Goal: Information Seeking & Learning: Learn about a topic

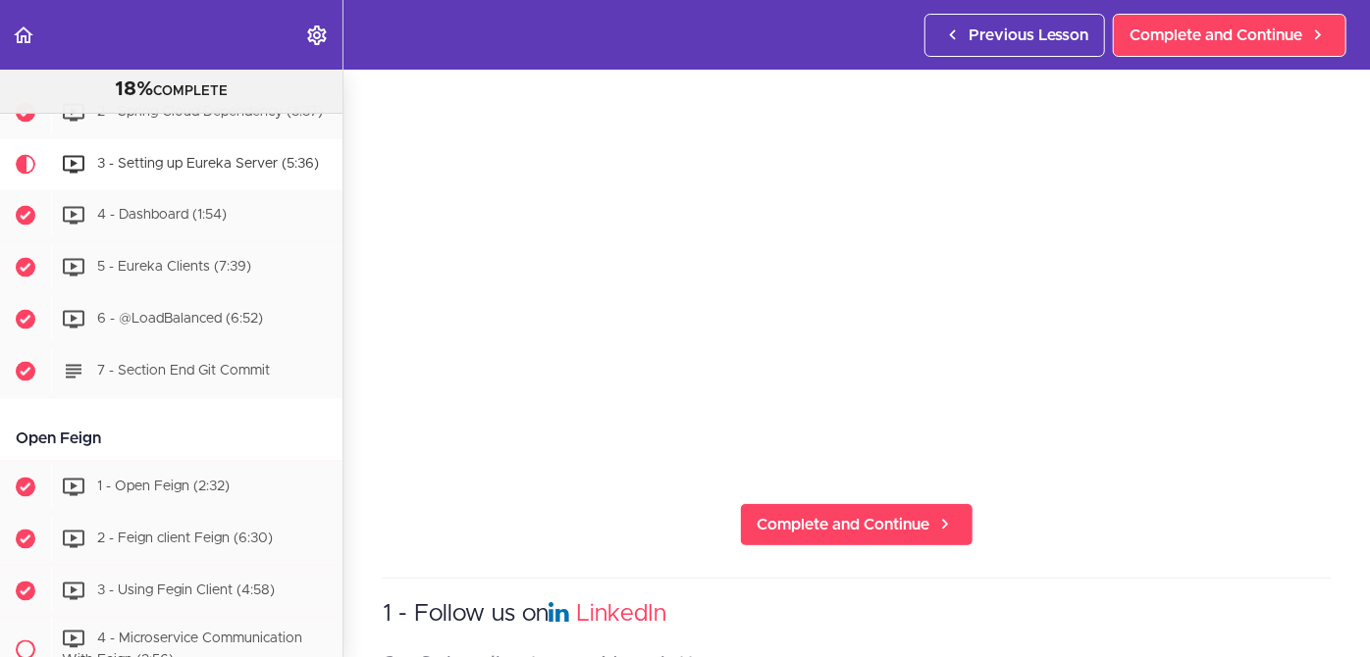
scroll to position [220, 0]
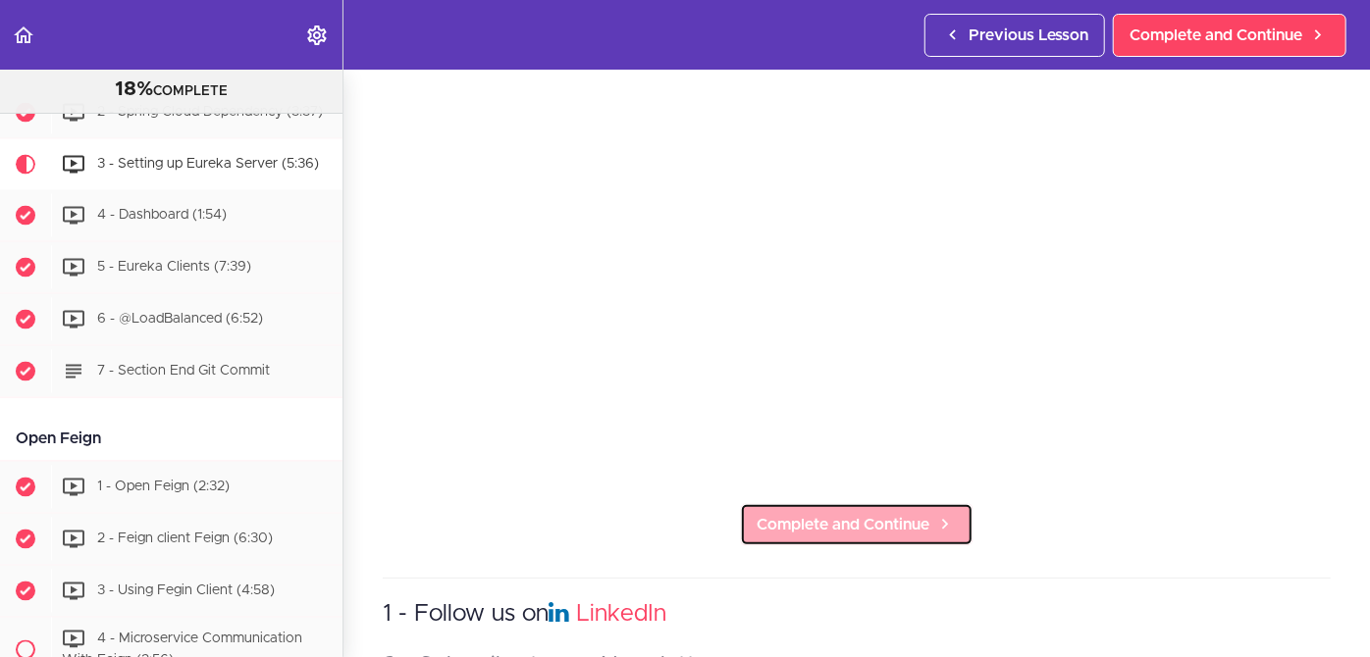
click at [783, 520] on span "Complete and Continue" at bounding box center [842, 525] width 173 height 24
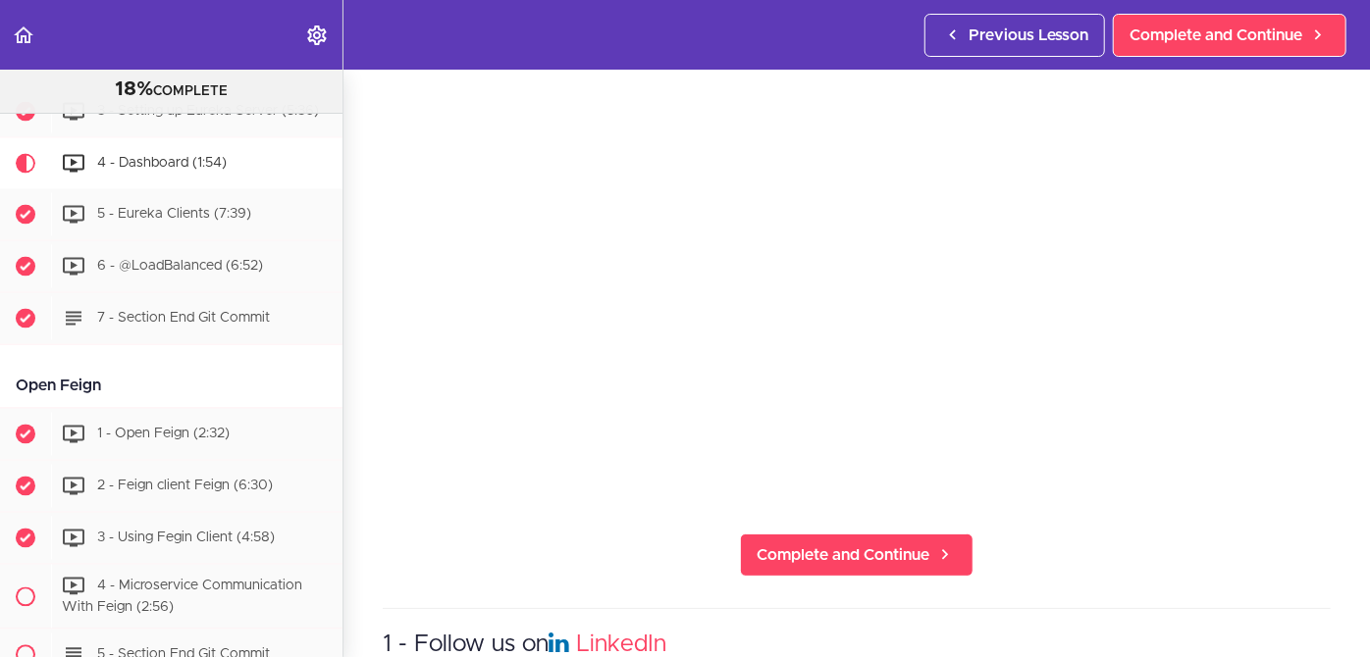
scroll to position [191, 0]
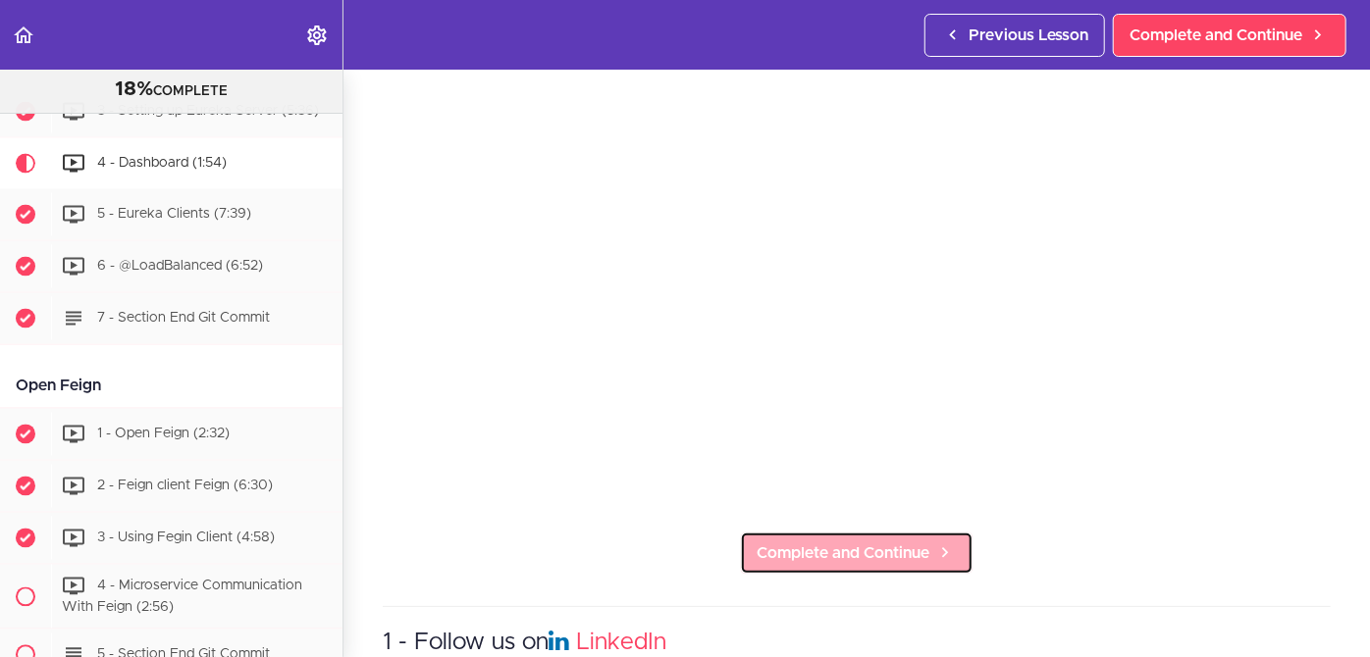
click at [864, 542] on span "Complete and Continue" at bounding box center [842, 554] width 173 height 24
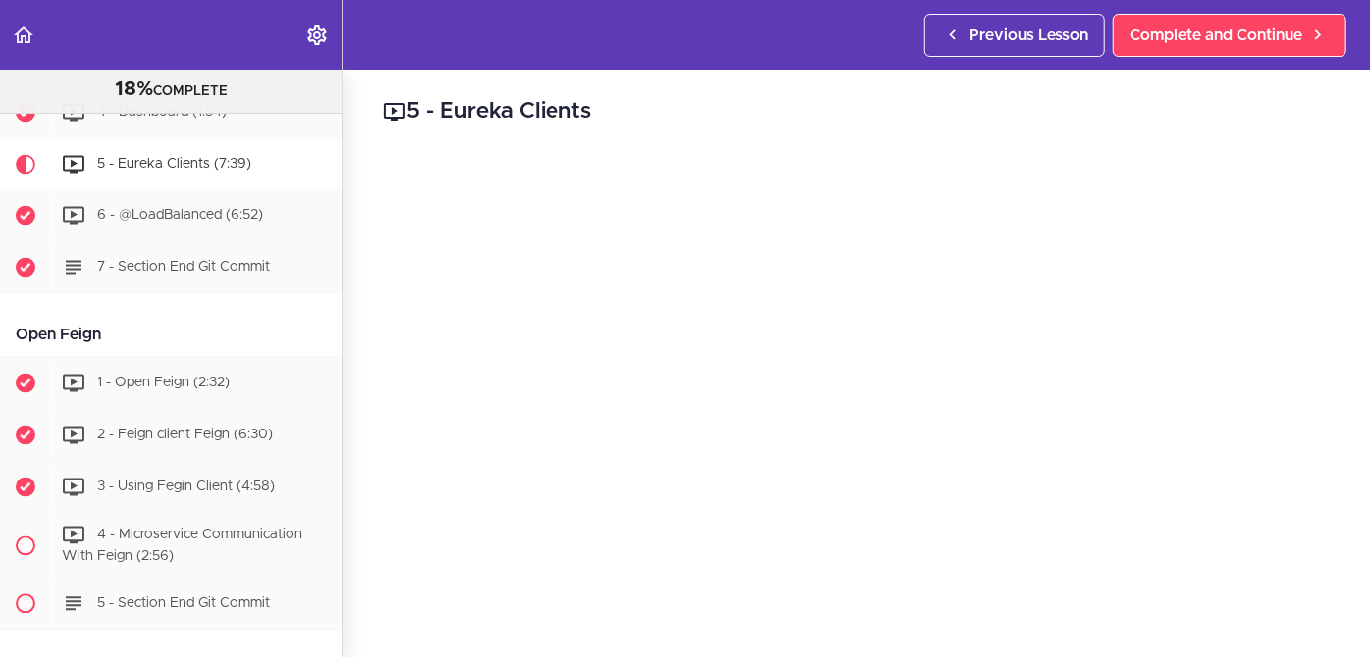
scroll to position [79, 0]
click at [651, 606] on section "Microservices and Distributed Systems 18% COMPLETE Getting Started 1 - Few Word…" at bounding box center [685, 364] width 1370 height 588
click at [1014, 627] on section "Microservices and Distributed Systems 18% COMPLETE Getting Started 1 - Few Word…" at bounding box center [685, 364] width 1370 height 588
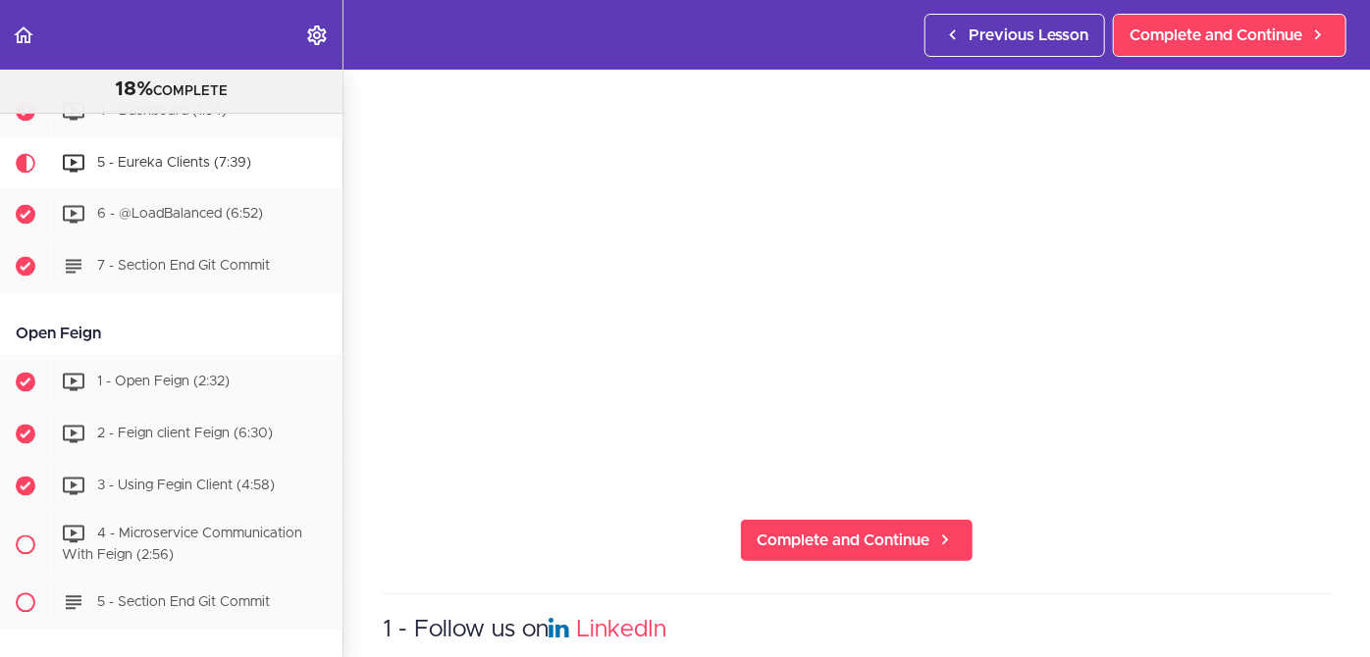
scroll to position [226, 0]
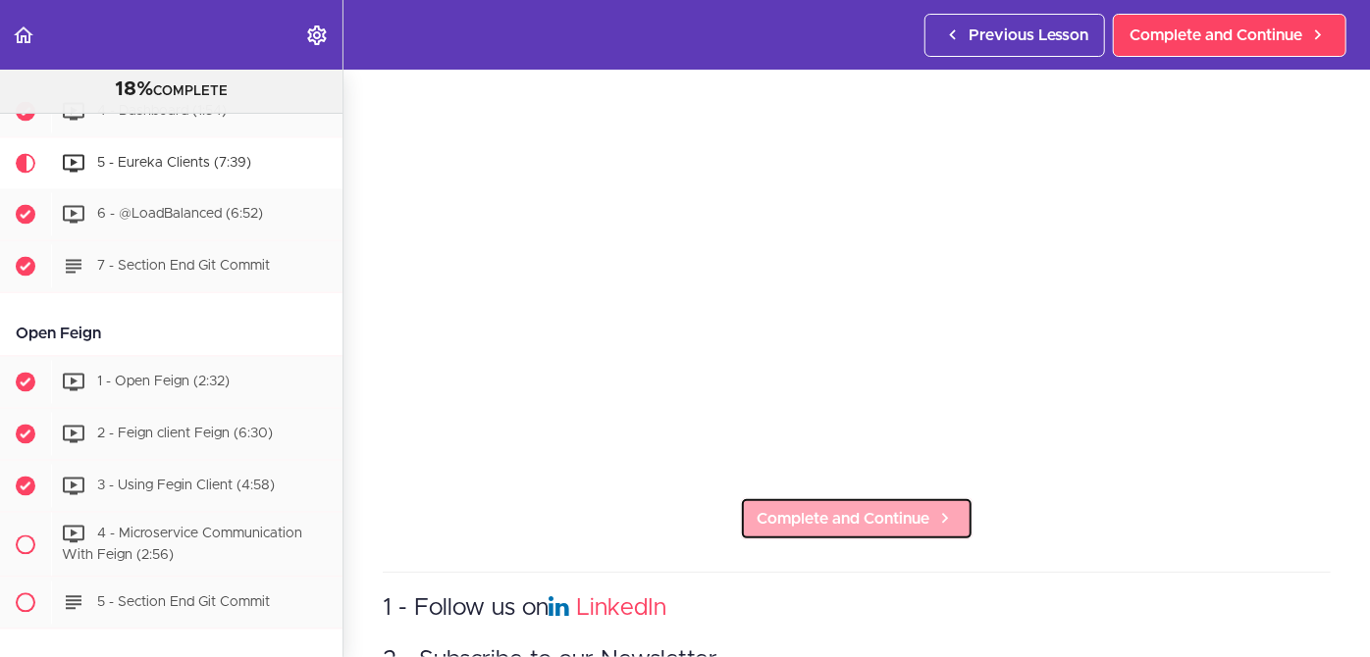
click at [854, 508] on span "Complete and Continue" at bounding box center [842, 519] width 173 height 24
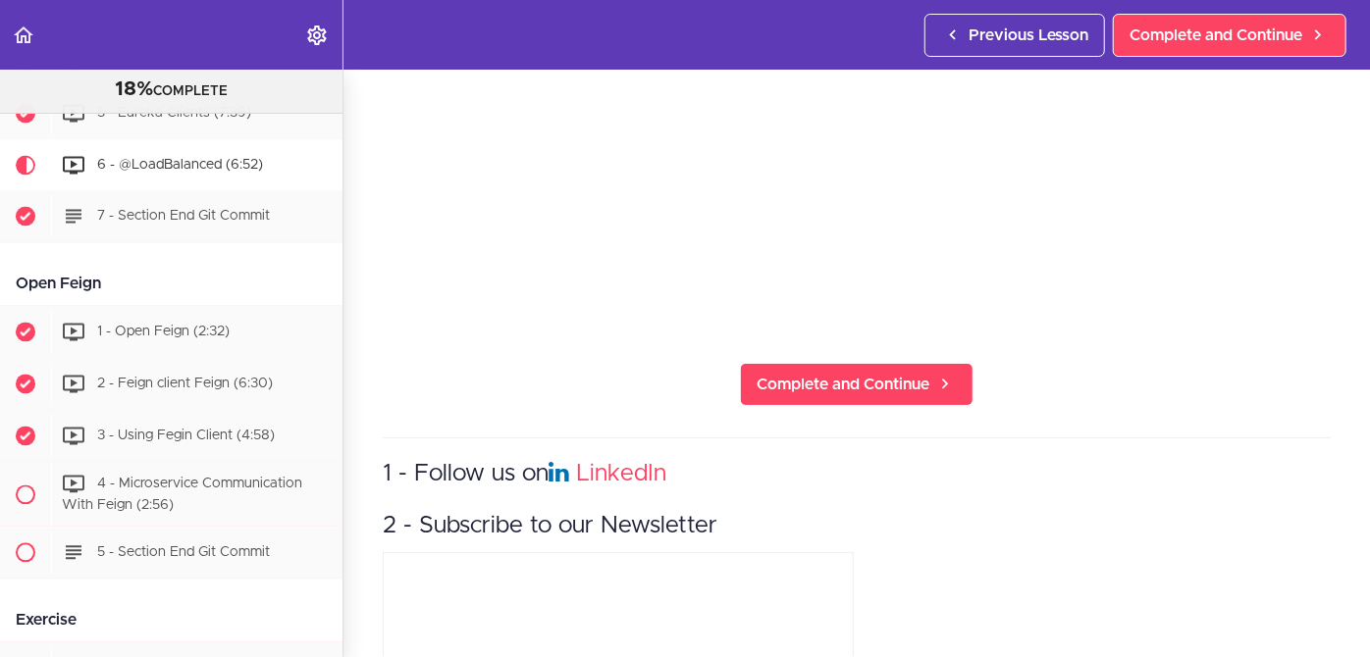
scroll to position [404, 0]
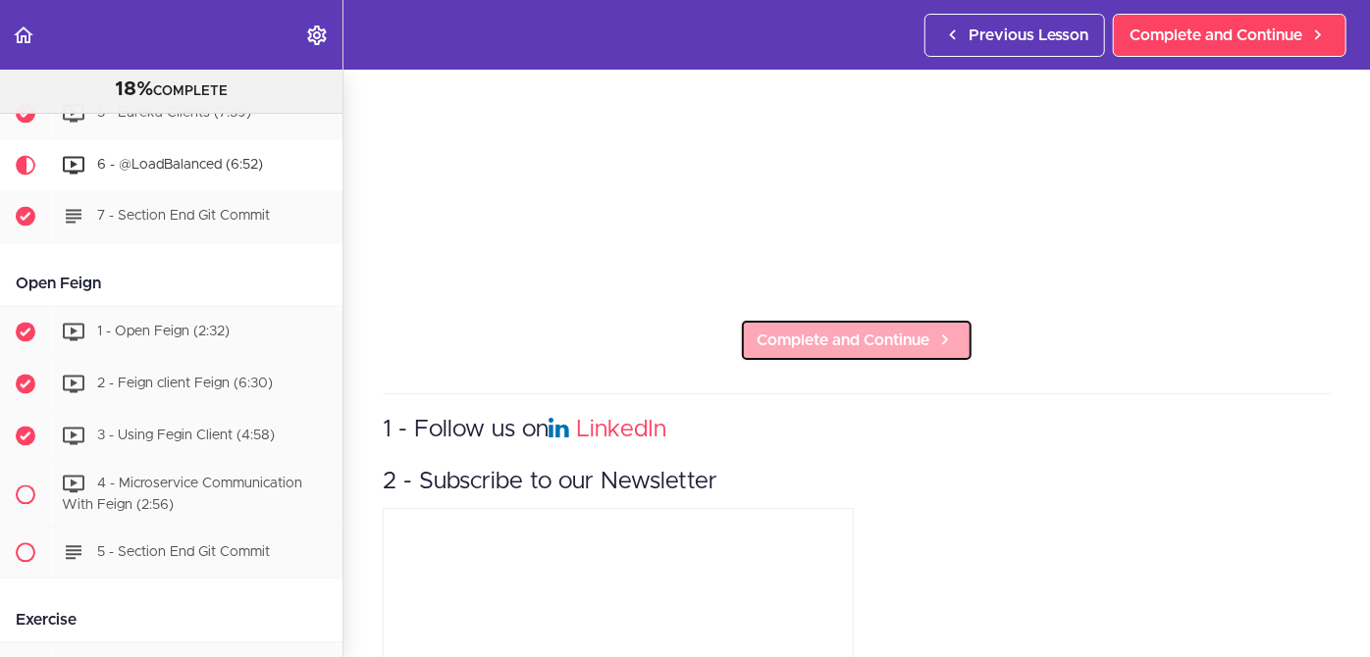
click at [853, 338] on span "Complete and Continue" at bounding box center [842, 341] width 173 height 24
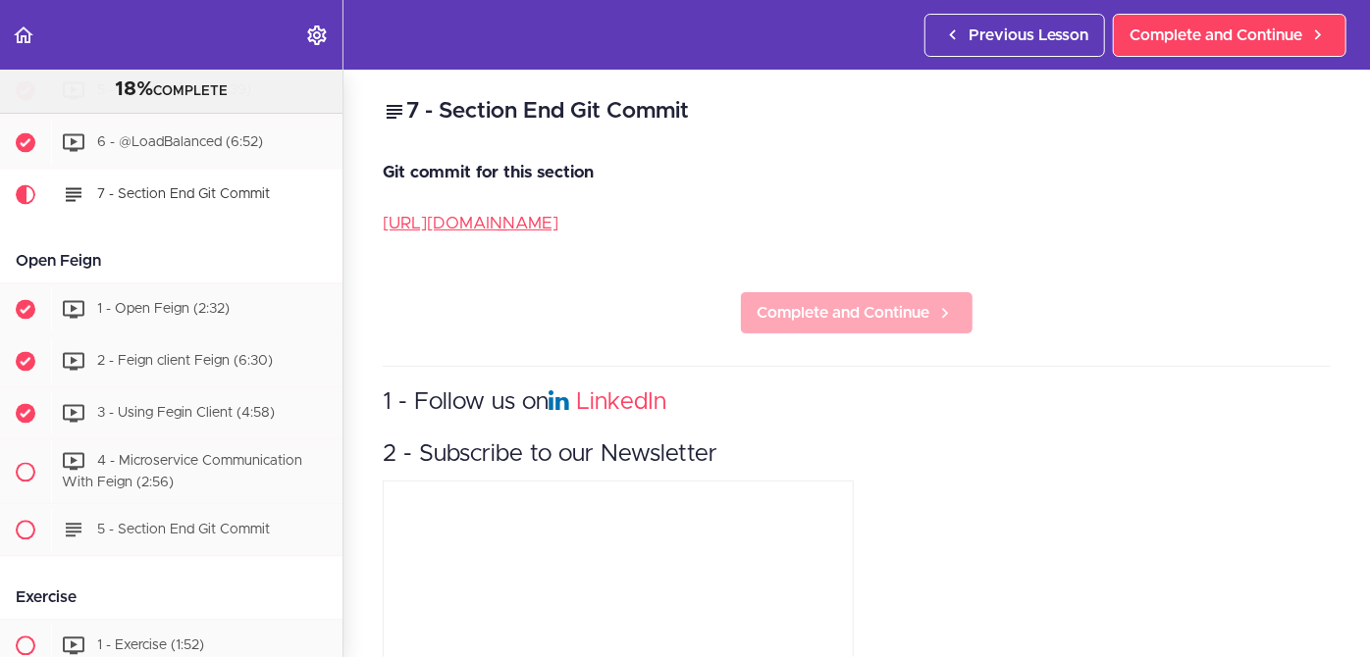
scroll to position [1991, 0]
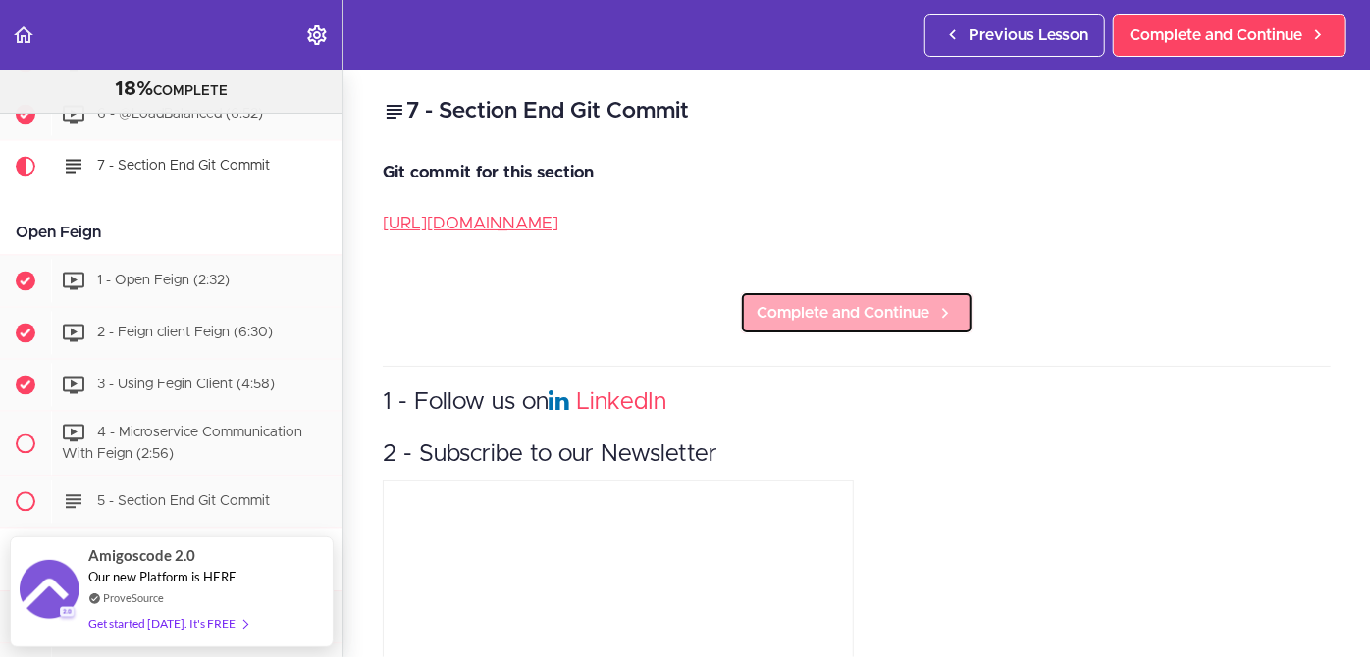
click at [834, 310] on span "Complete and Continue" at bounding box center [842, 313] width 173 height 24
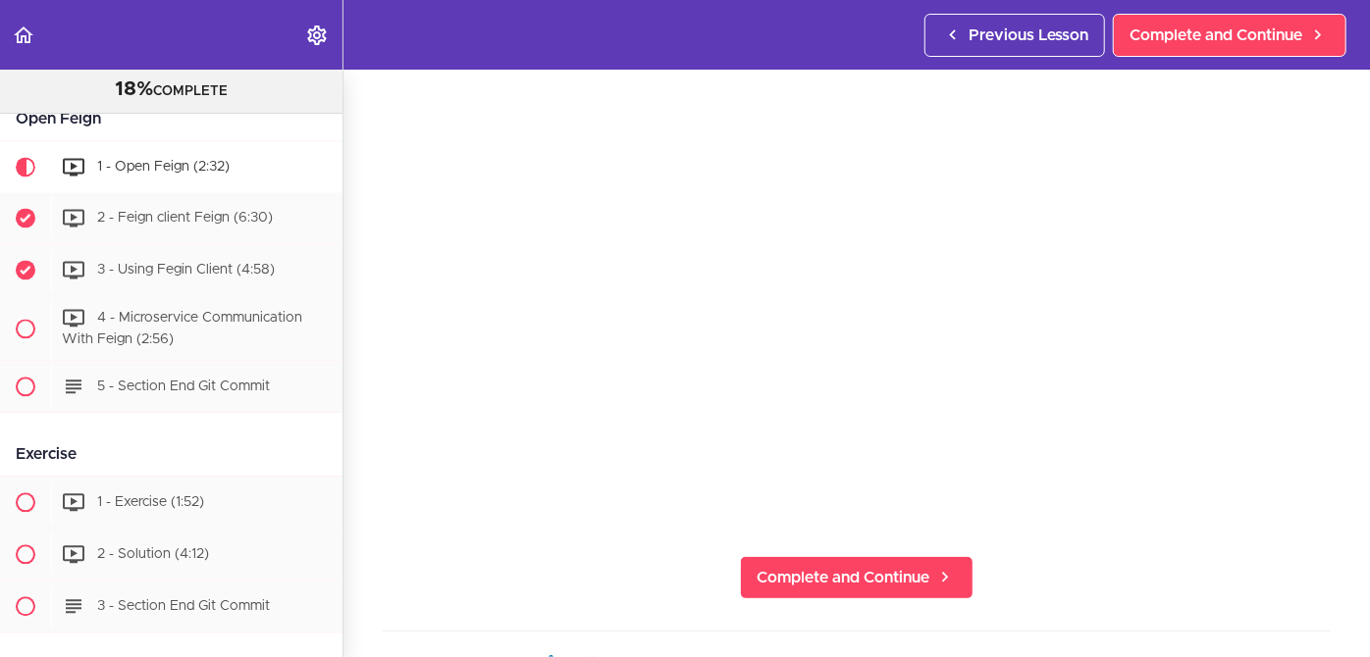
scroll to position [170, 0]
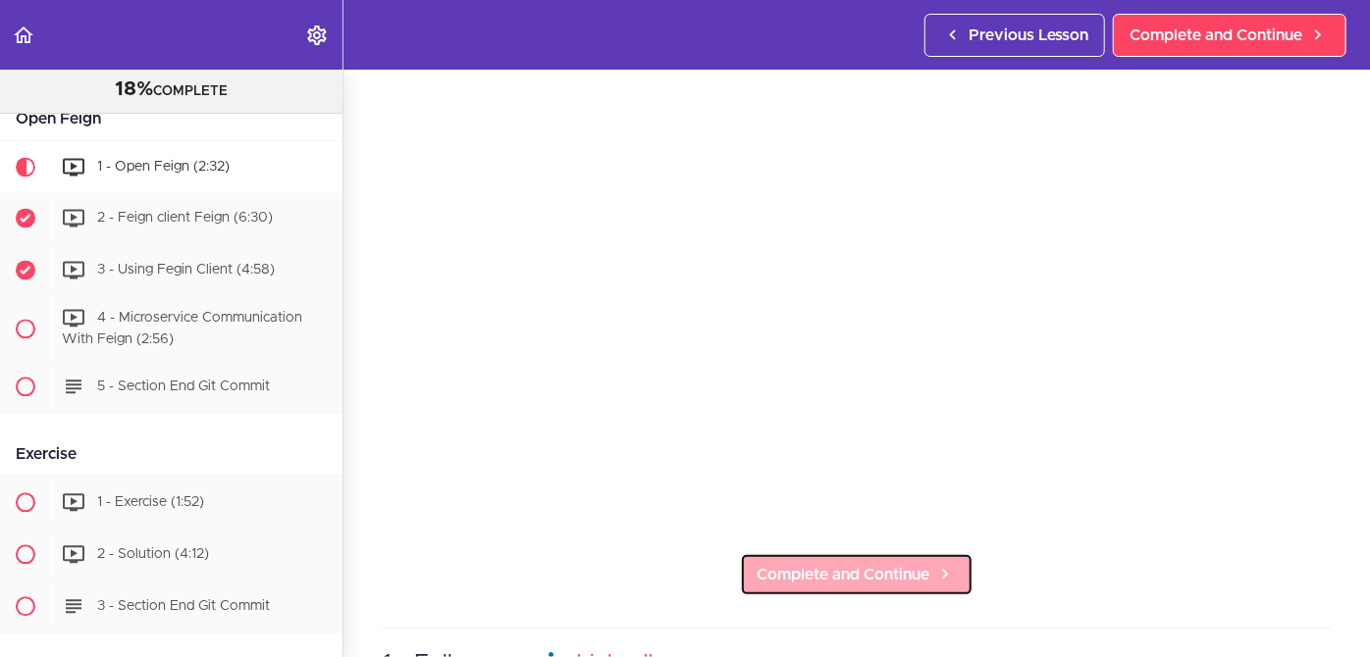
click at [849, 565] on span "Complete and Continue" at bounding box center [842, 575] width 173 height 24
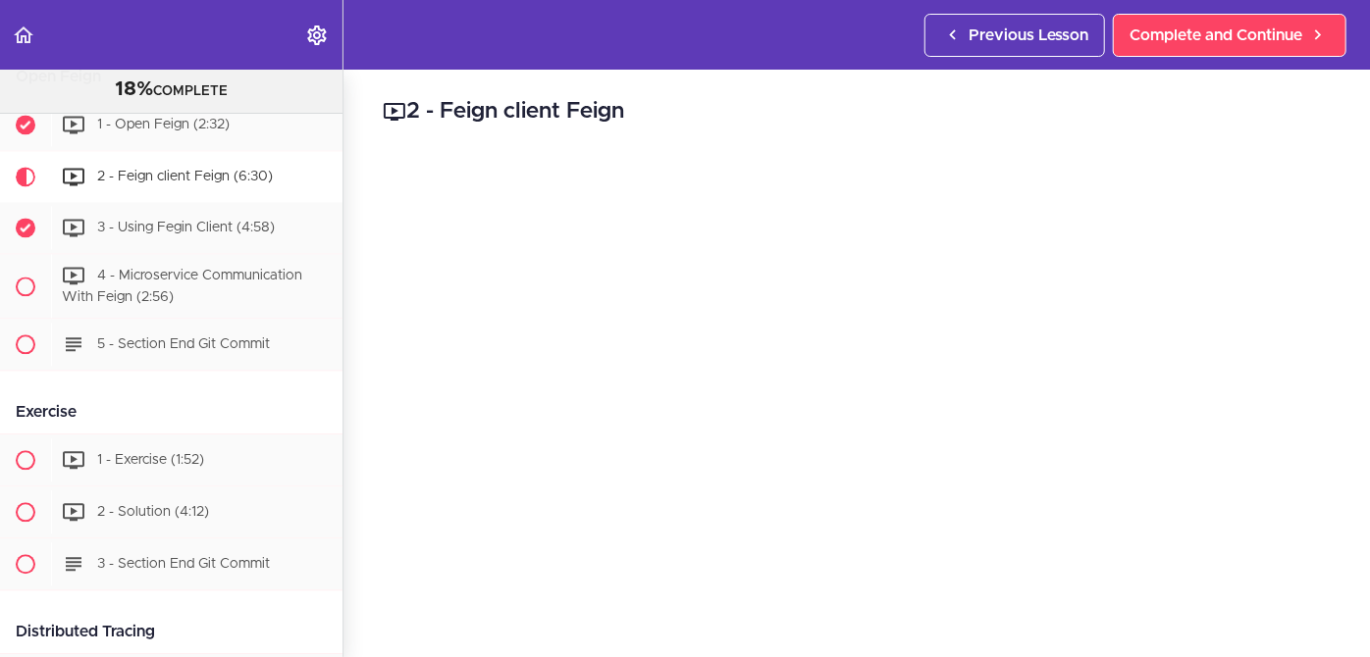
scroll to position [2158, 0]
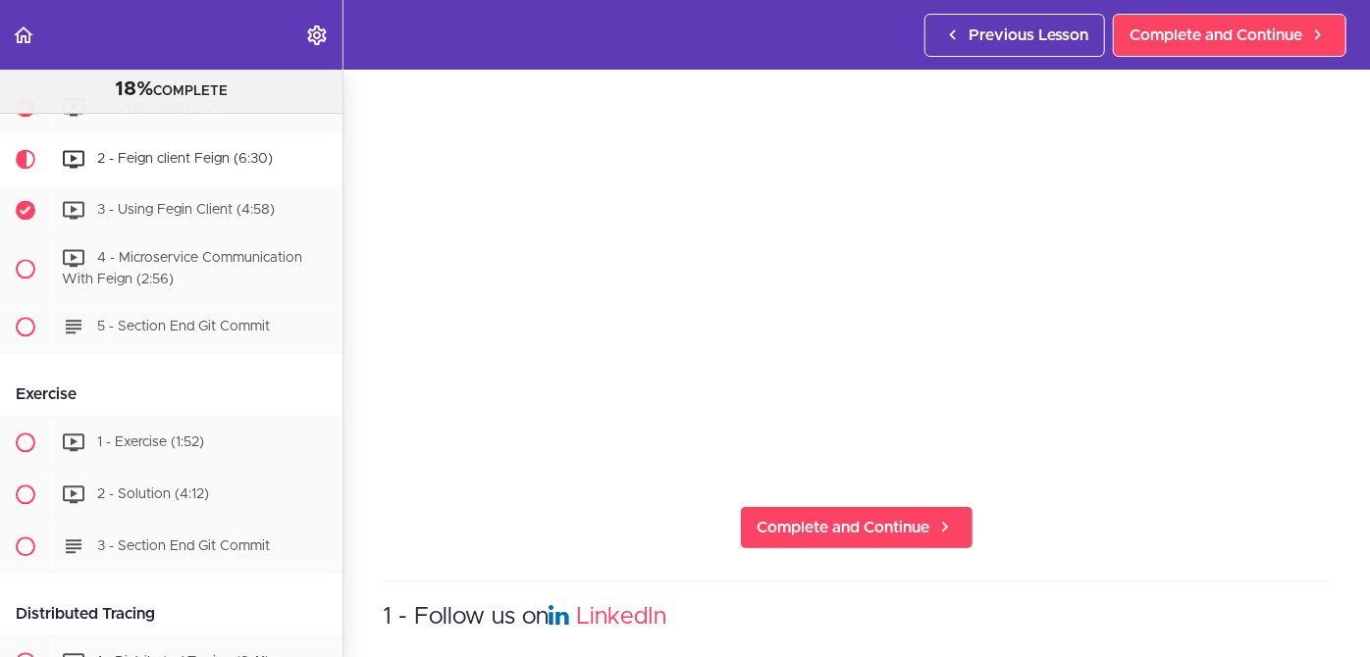
scroll to position [264, 0]
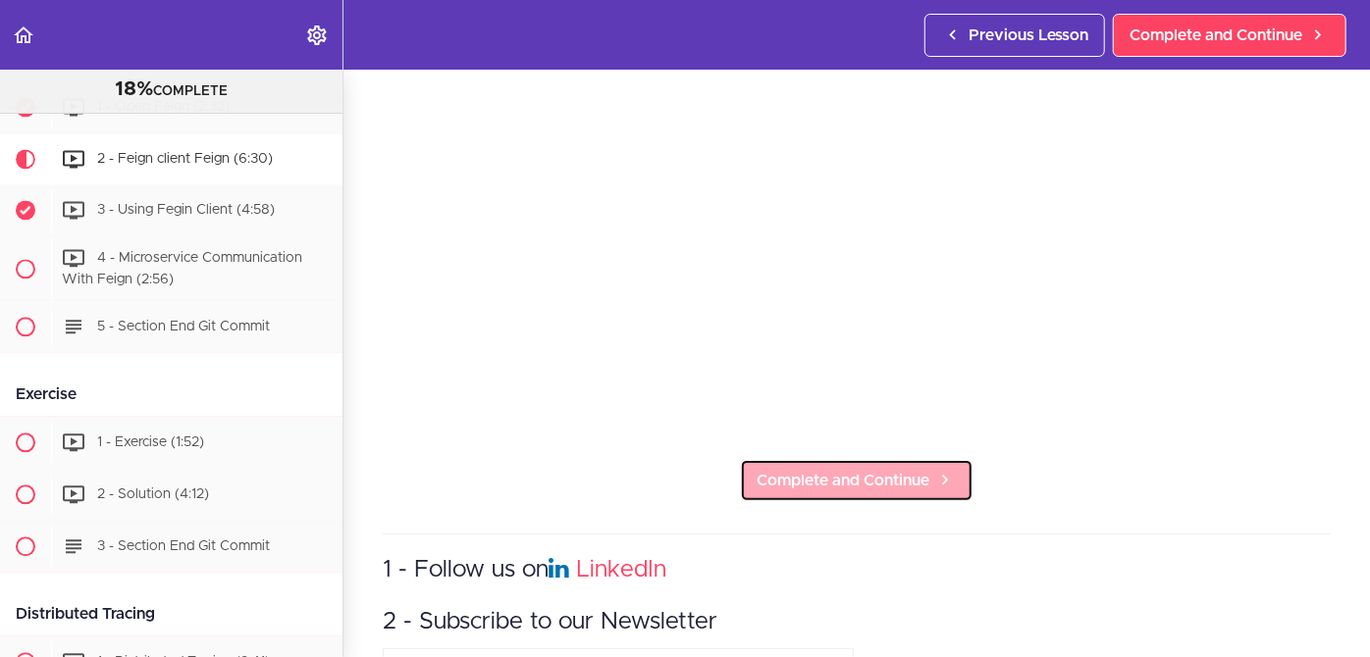
click at [806, 469] on span "Complete and Continue" at bounding box center [842, 481] width 173 height 24
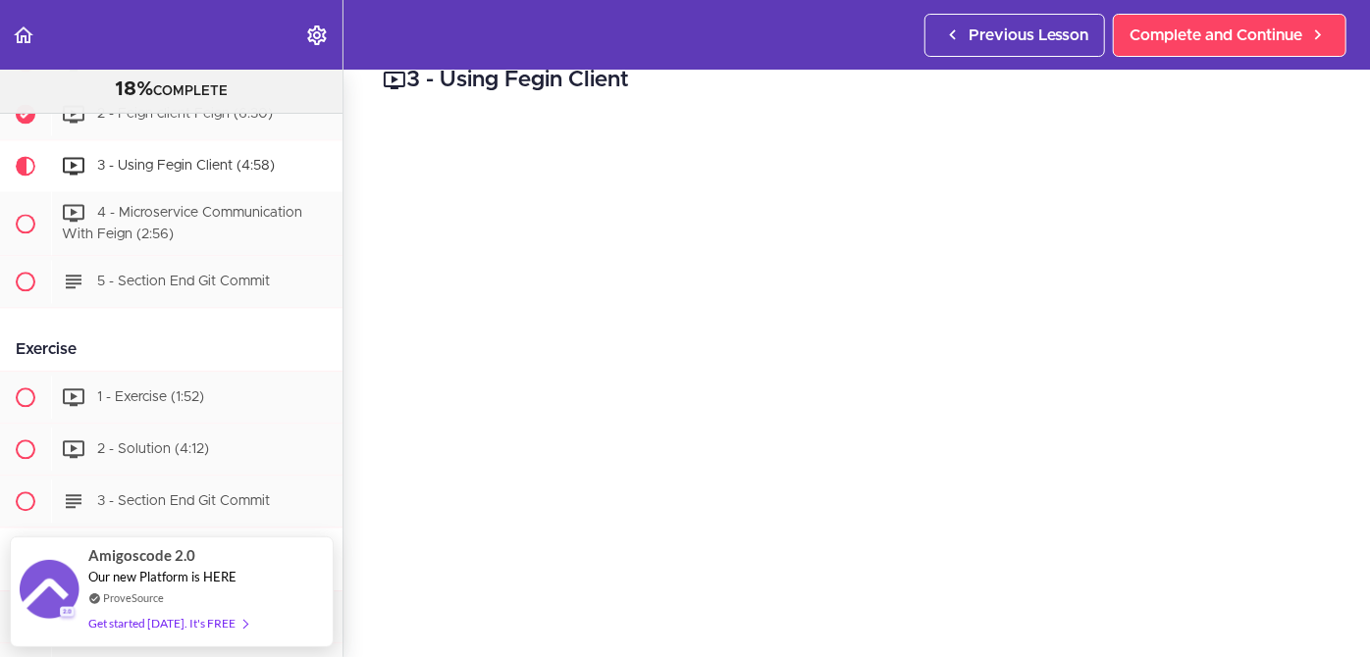
scroll to position [46, 0]
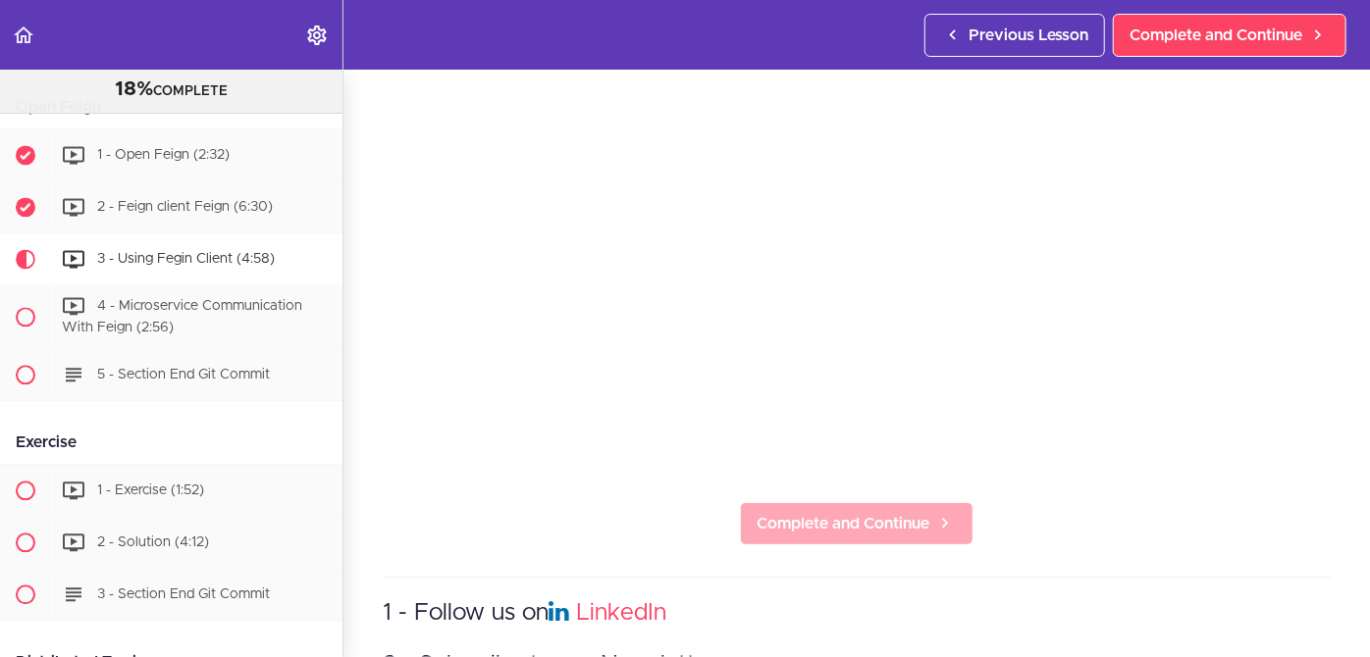
scroll to position [222, 0]
click at [851, 526] on span "Complete and Continue" at bounding box center [842, 523] width 173 height 24
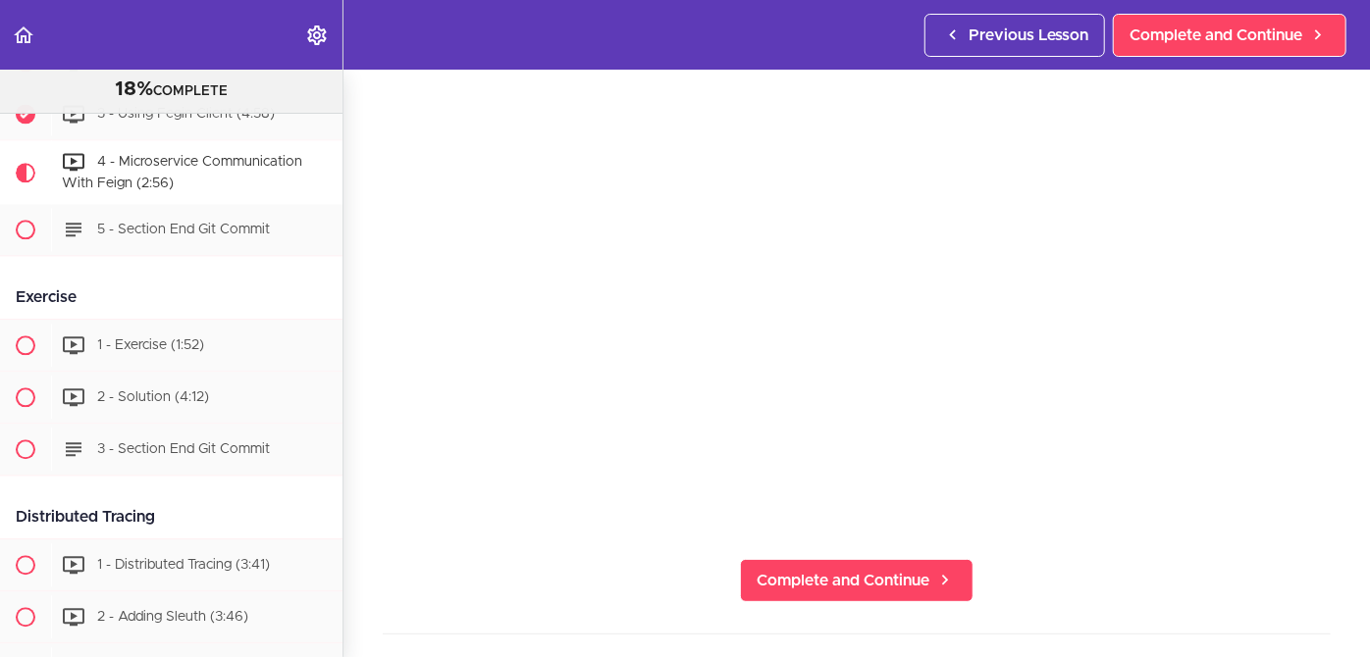
scroll to position [2203, 0]
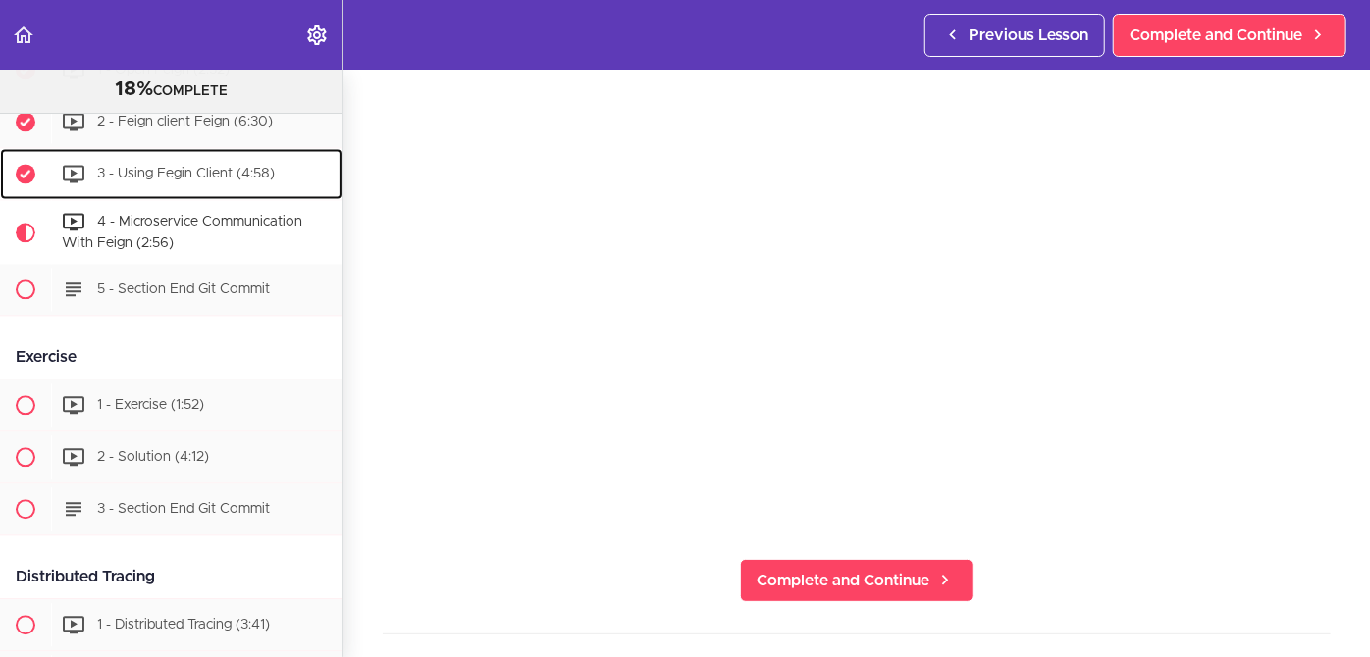
click at [165, 170] on span "3 - Using Fegin Client (4:58)" at bounding box center [186, 173] width 178 height 14
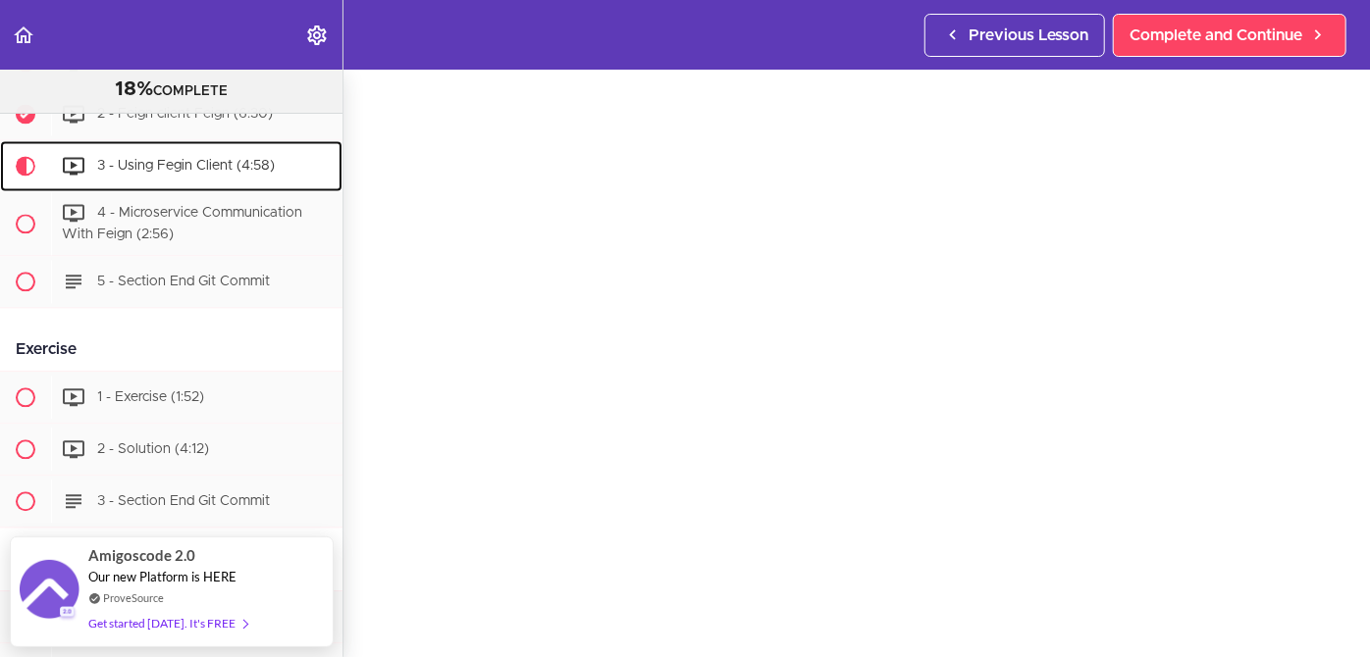
scroll to position [67, 0]
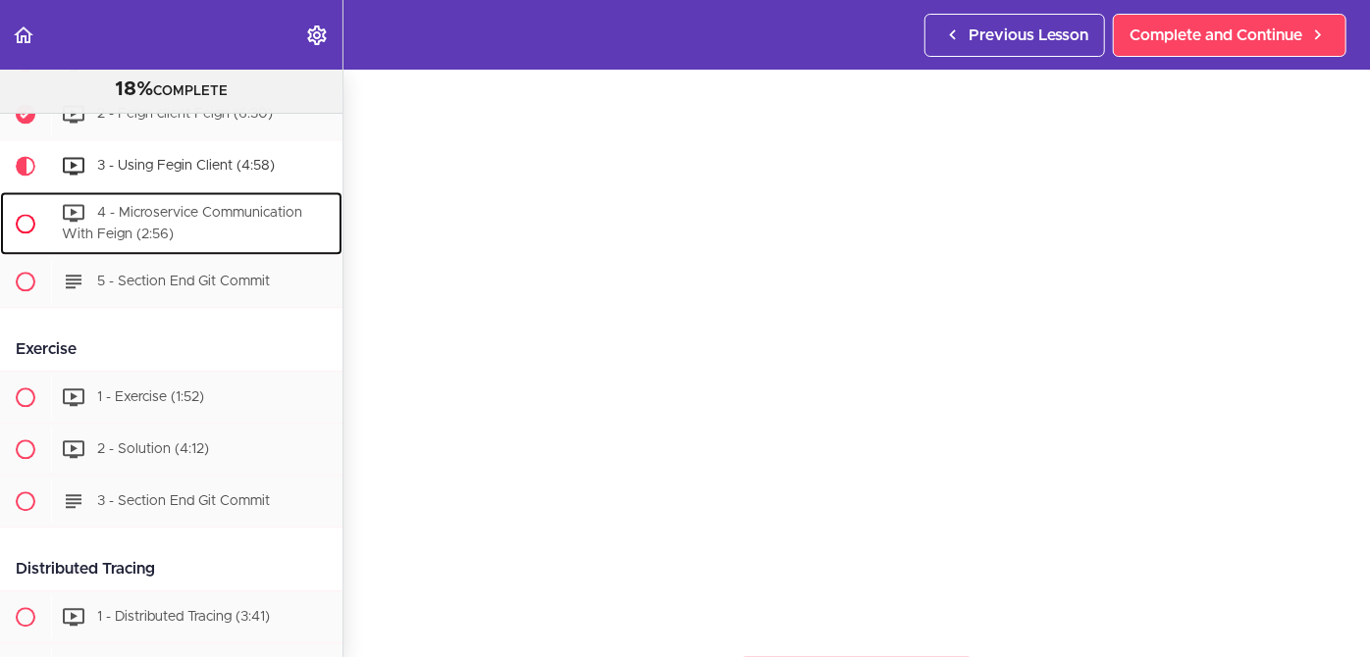
click at [167, 211] on span "4 - Microservice Communication With Feign (2:56)" at bounding box center [182, 223] width 240 height 36
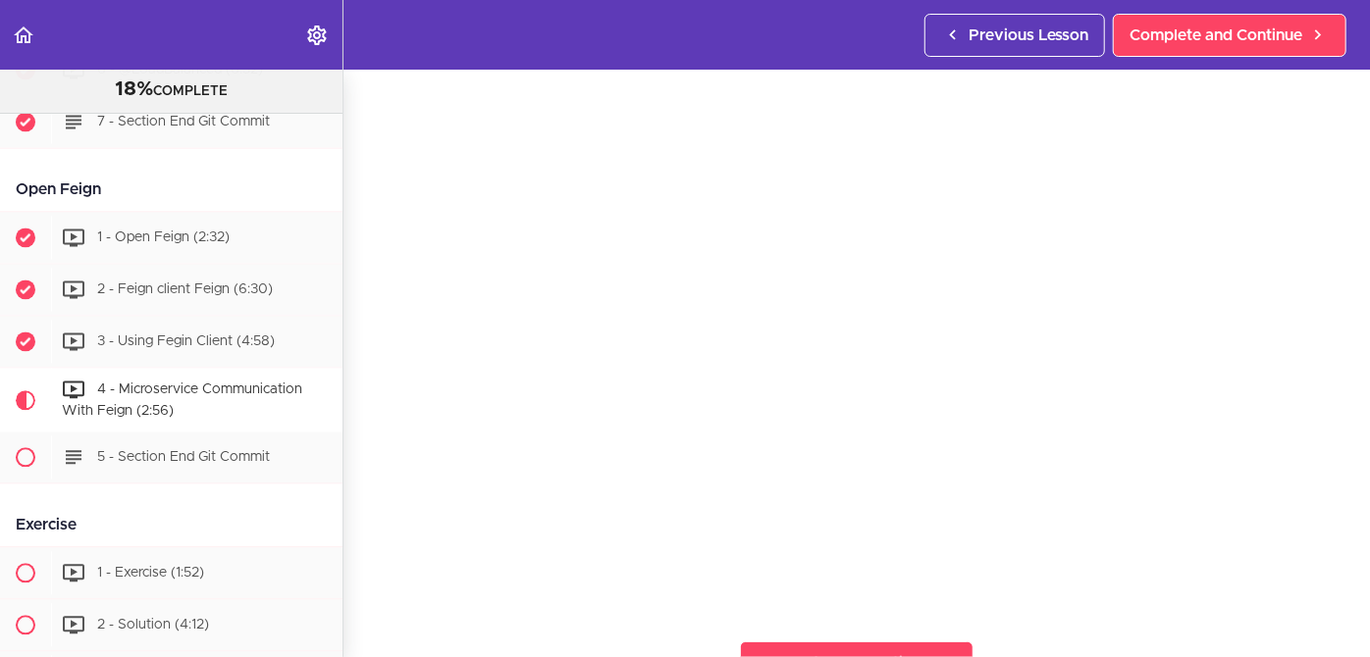
scroll to position [2033, 0]
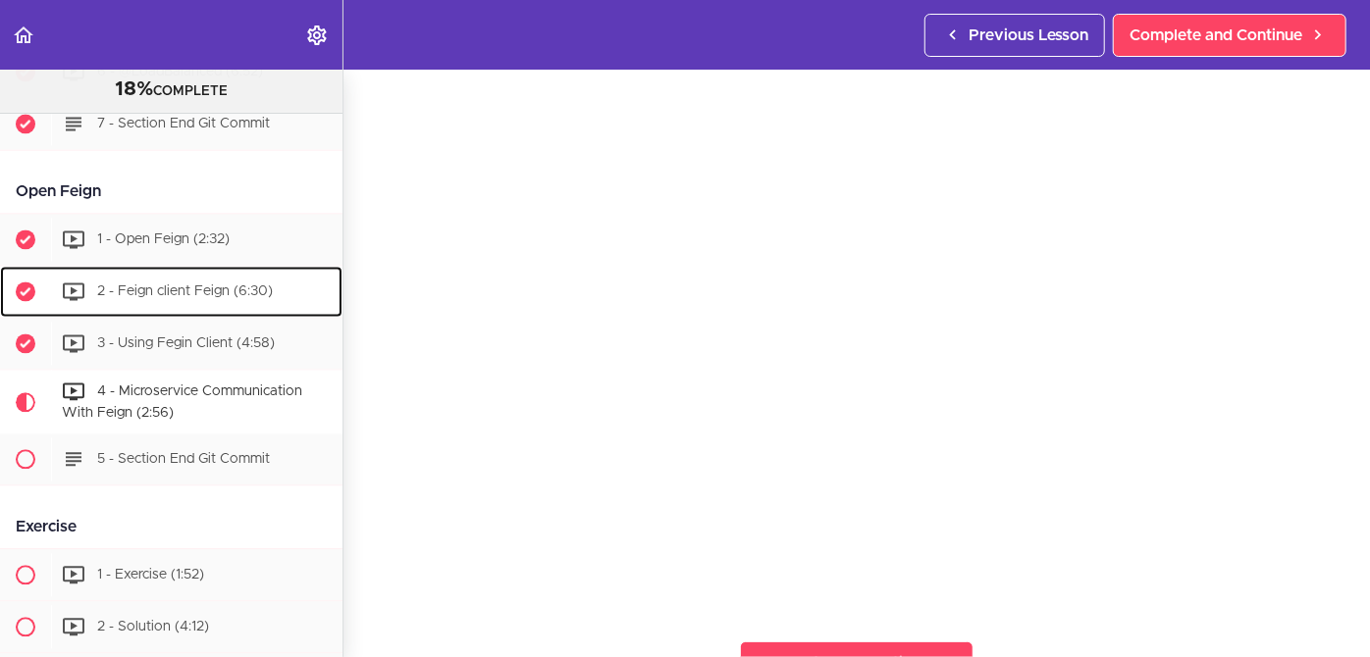
click at [165, 287] on span "2 - Feign client Feign (6:30)" at bounding box center [185, 291] width 176 height 14
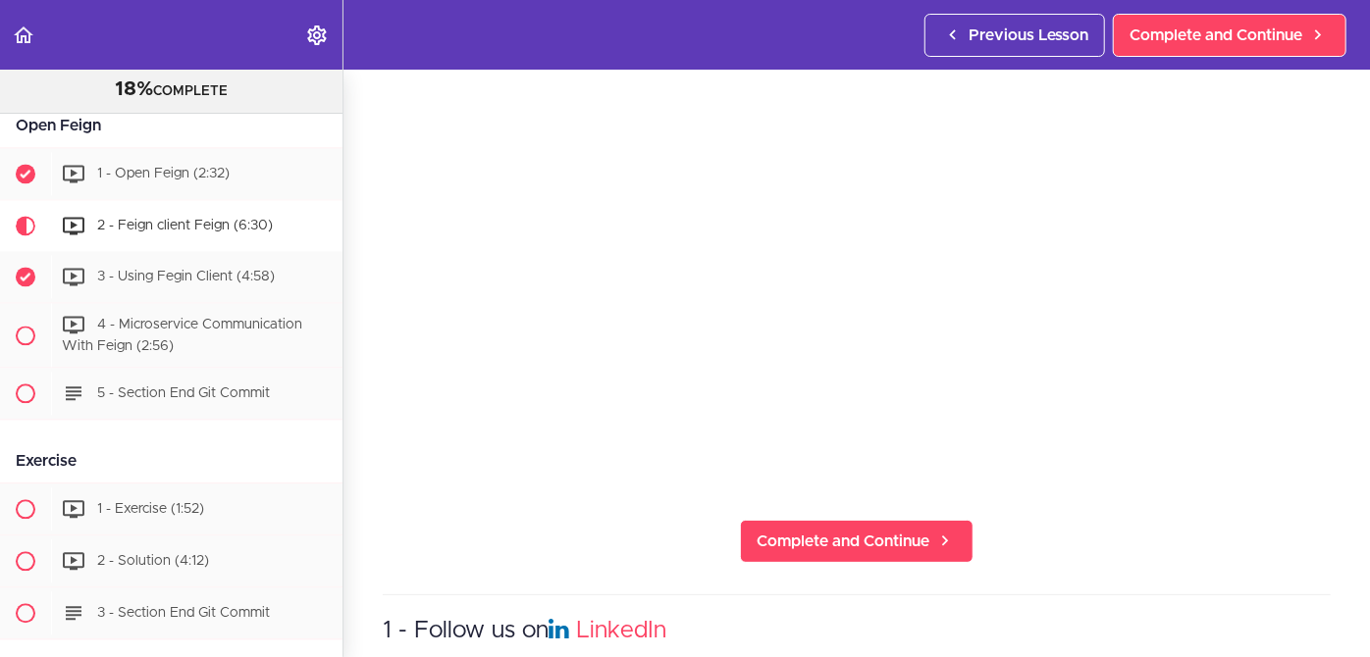
scroll to position [214, 0]
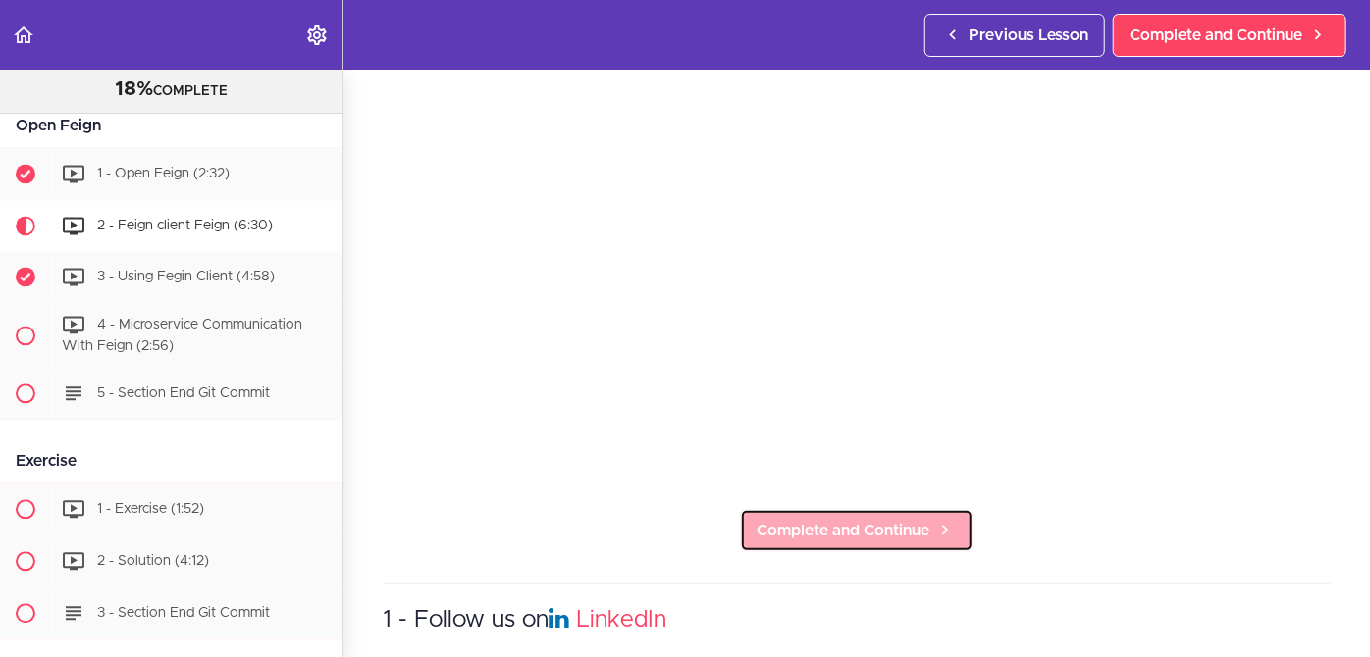
click at [831, 521] on span "Complete and Continue" at bounding box center [842, 531] width 173 height 24
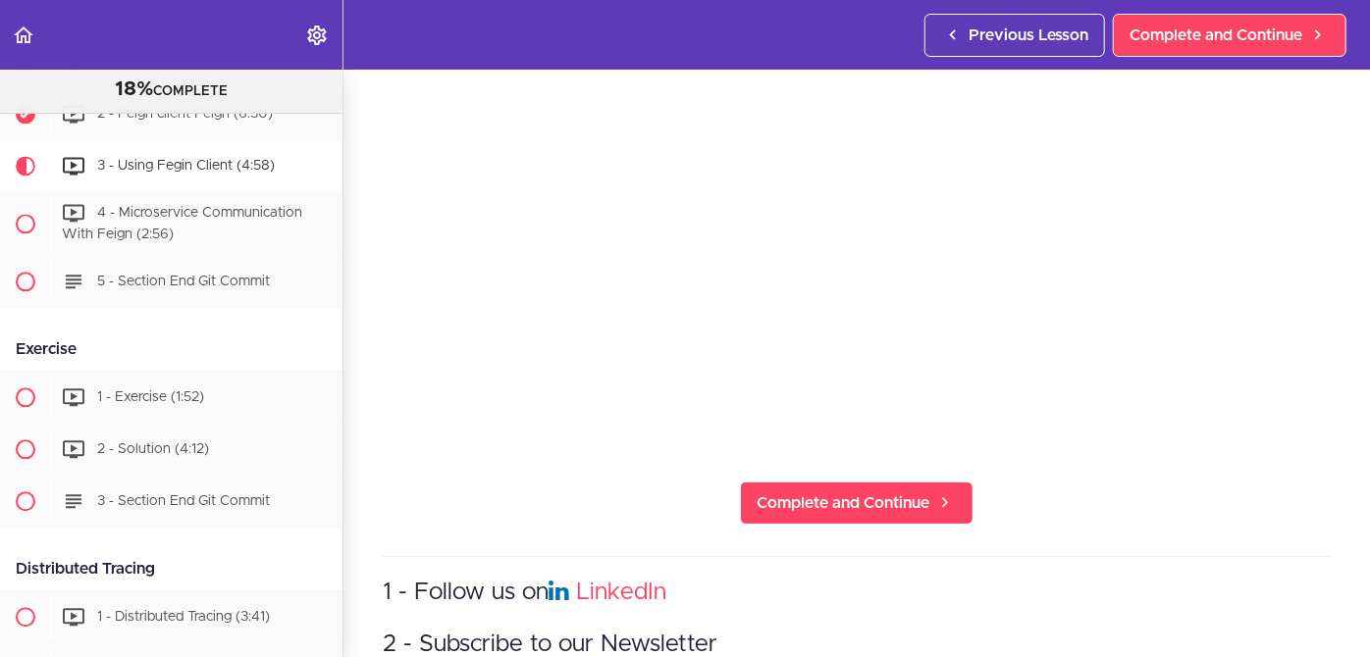
scroll to position [252, 0]
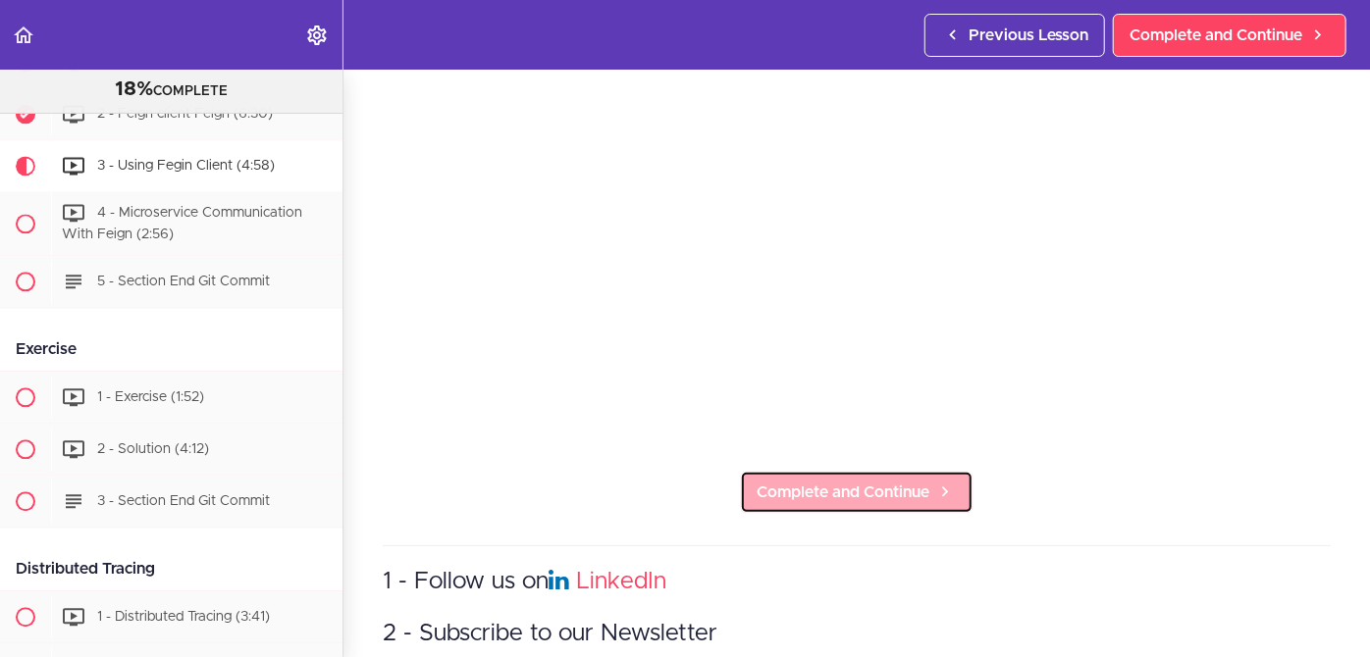
click at [851, 482] on span "Complete and Continue" at bounding box center [842, 493] width 173 height 24
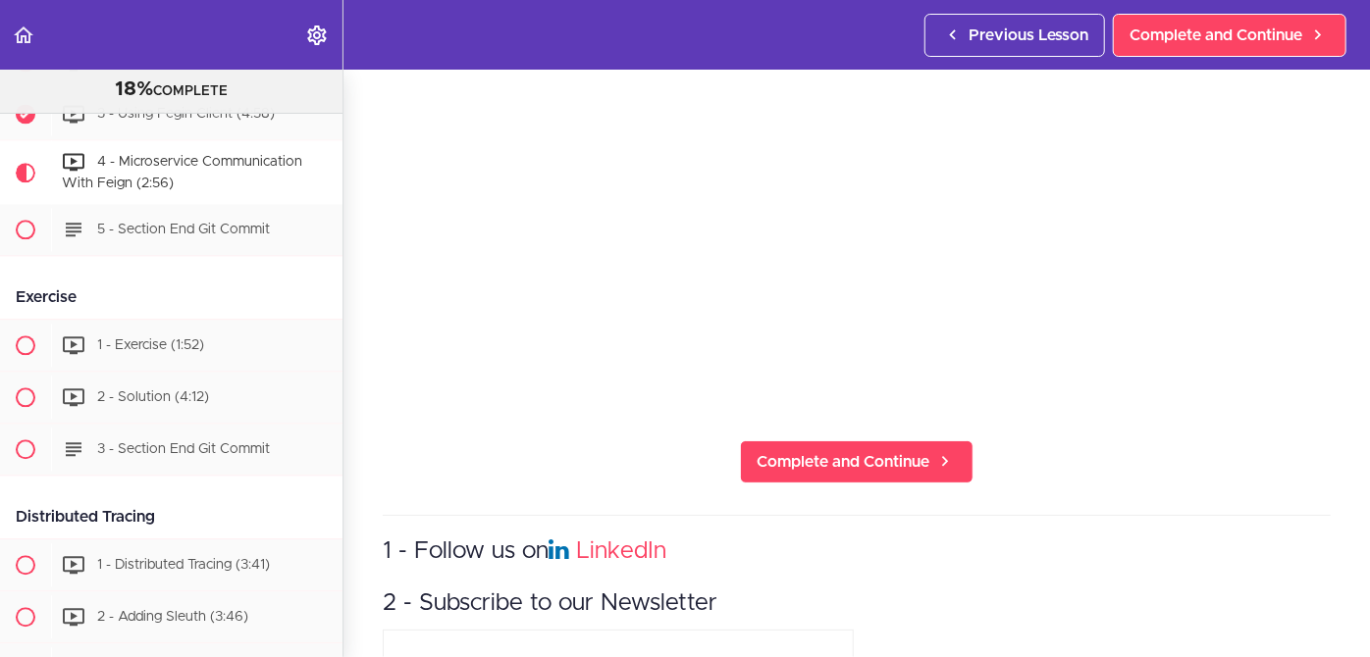
scroll to position [288, 0]
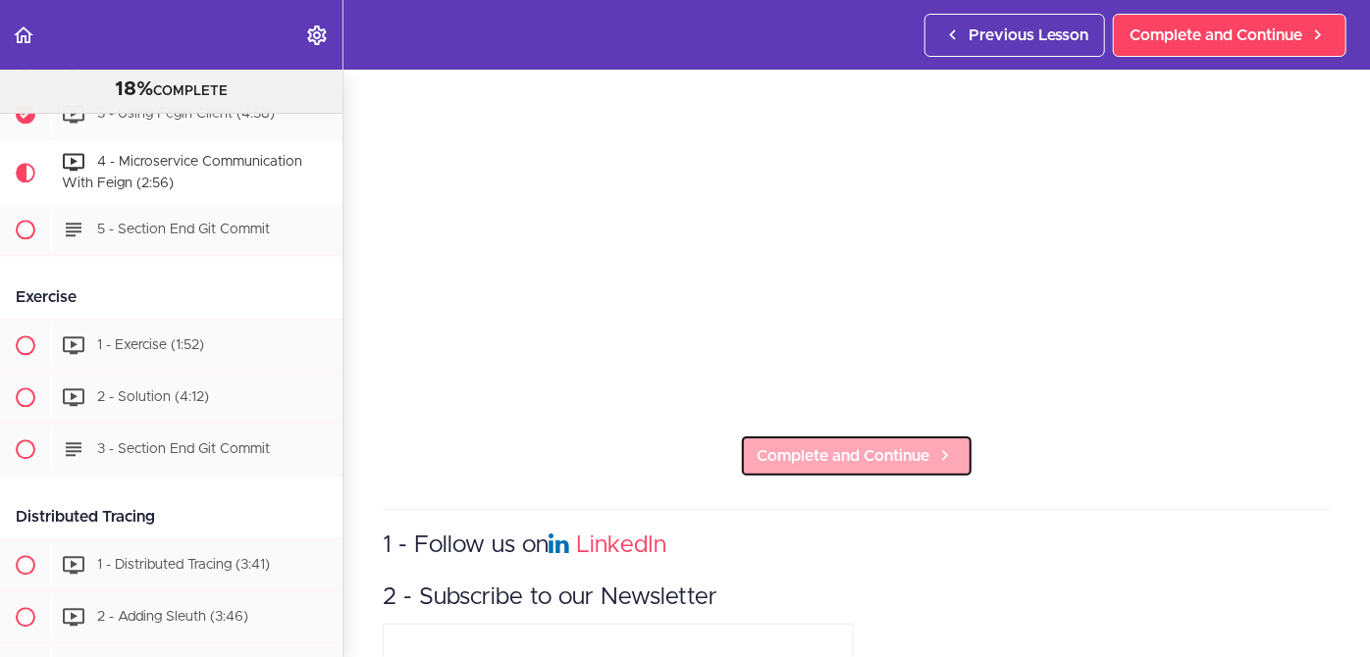
click at [840, 444] on span "Complete and Continue" at bounding box center [842, 456] width 173 height 24
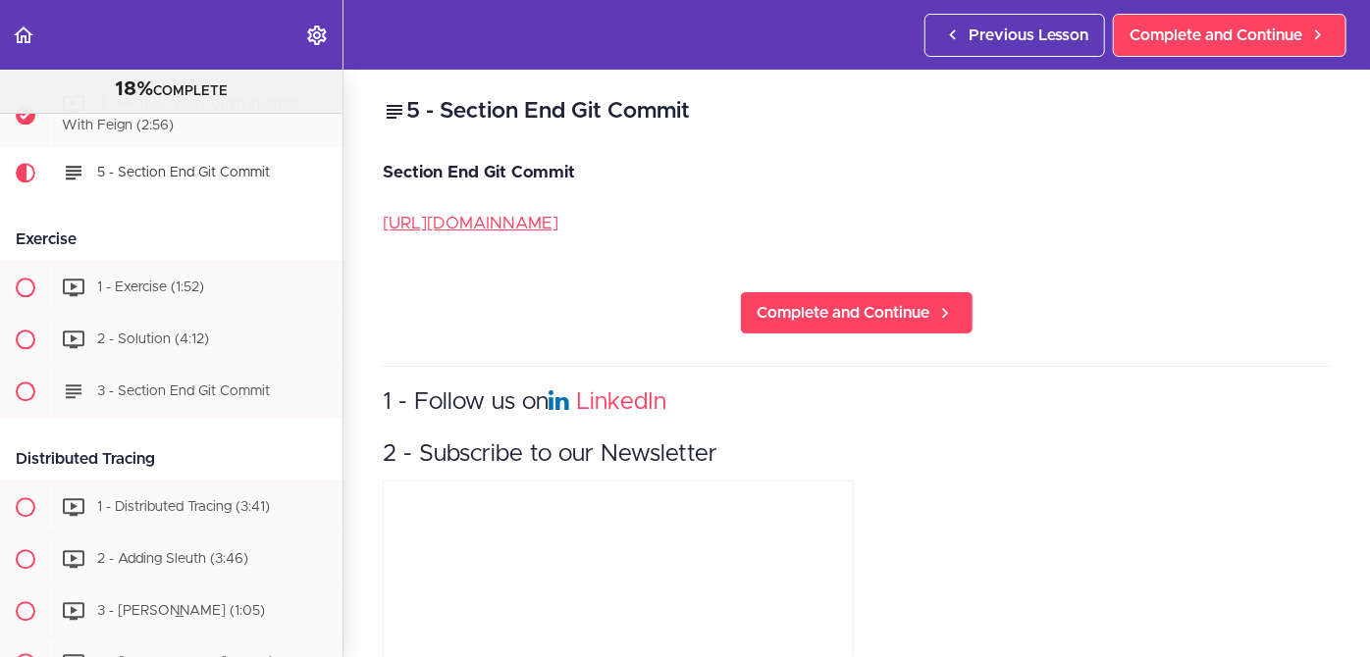
scroll to position [2327, 0]
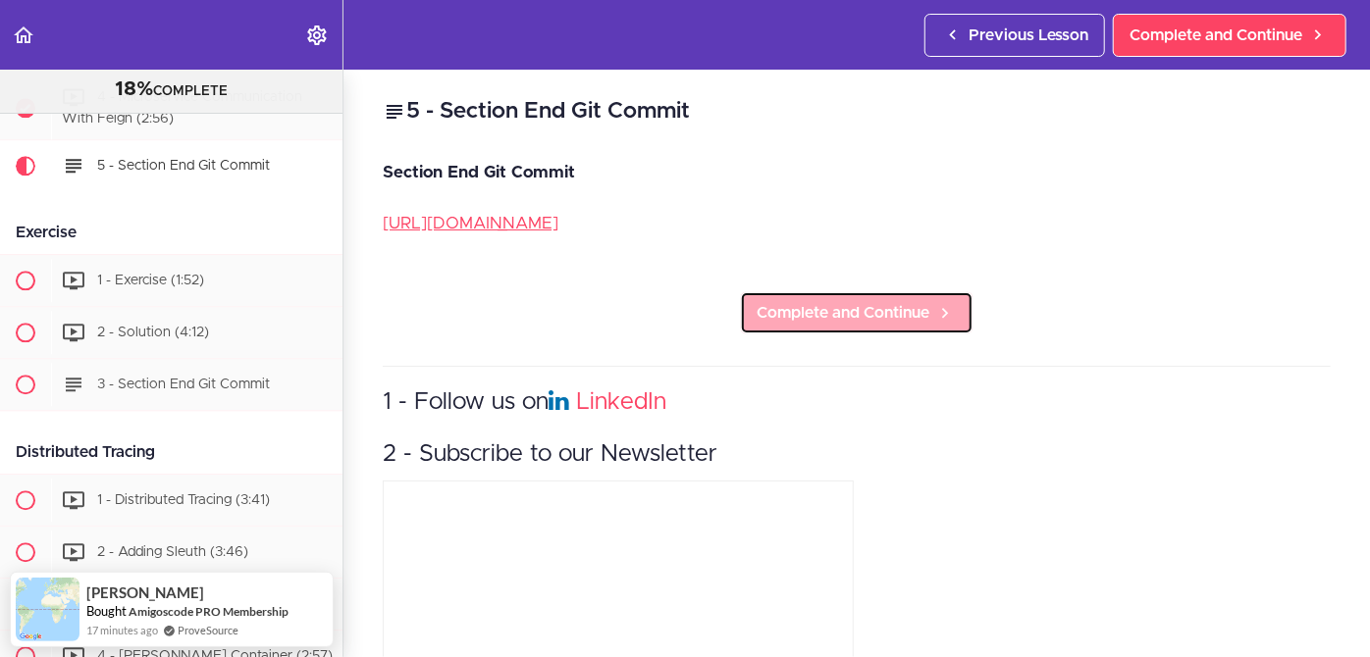
click at [834, 322] on span "Complete and Continue" at bounding box center [842, 313] width 173 height 24
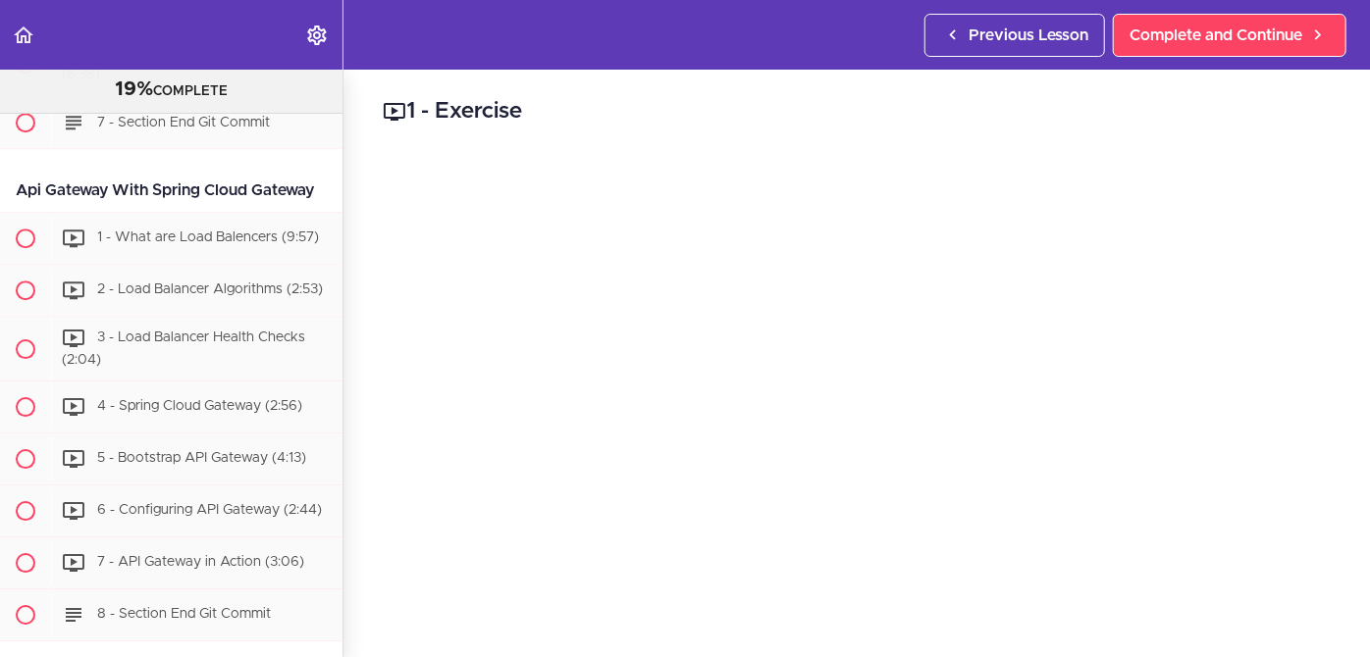
scroll to position [2955, 0]
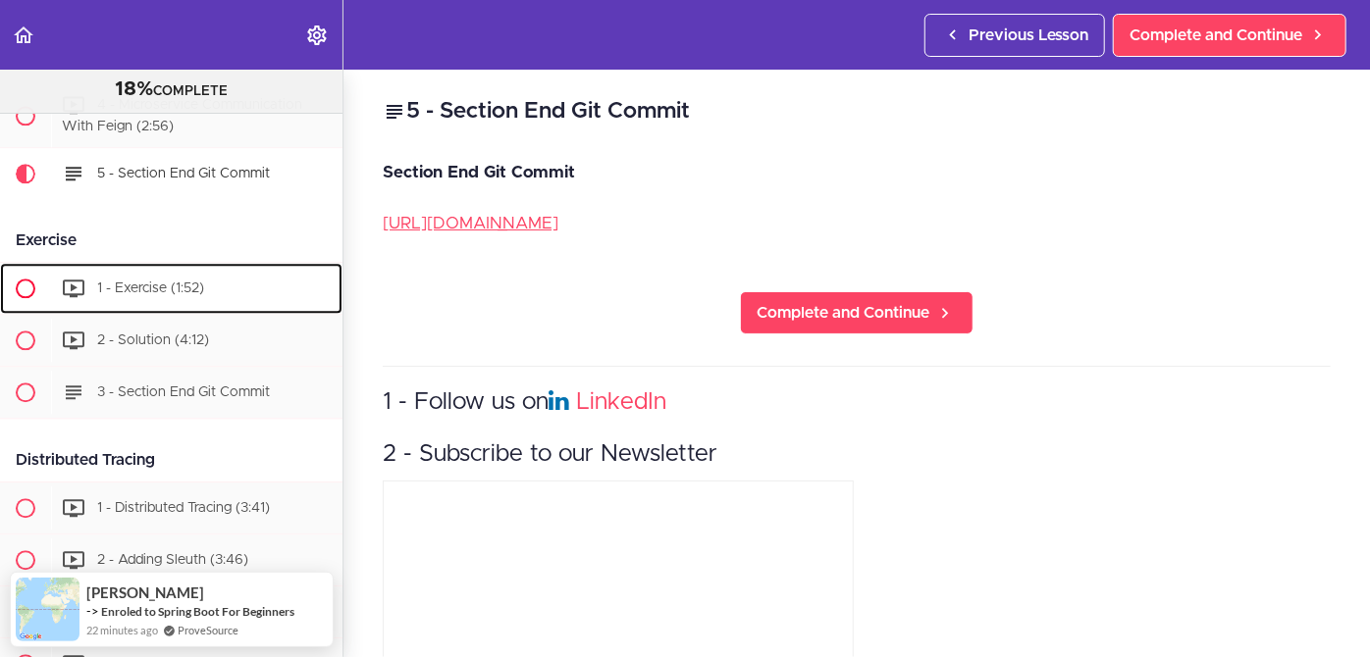
click at [171, 286] on span "1 - Exercise (1:52)" at bounding box center [150, 289] width 107 height 14
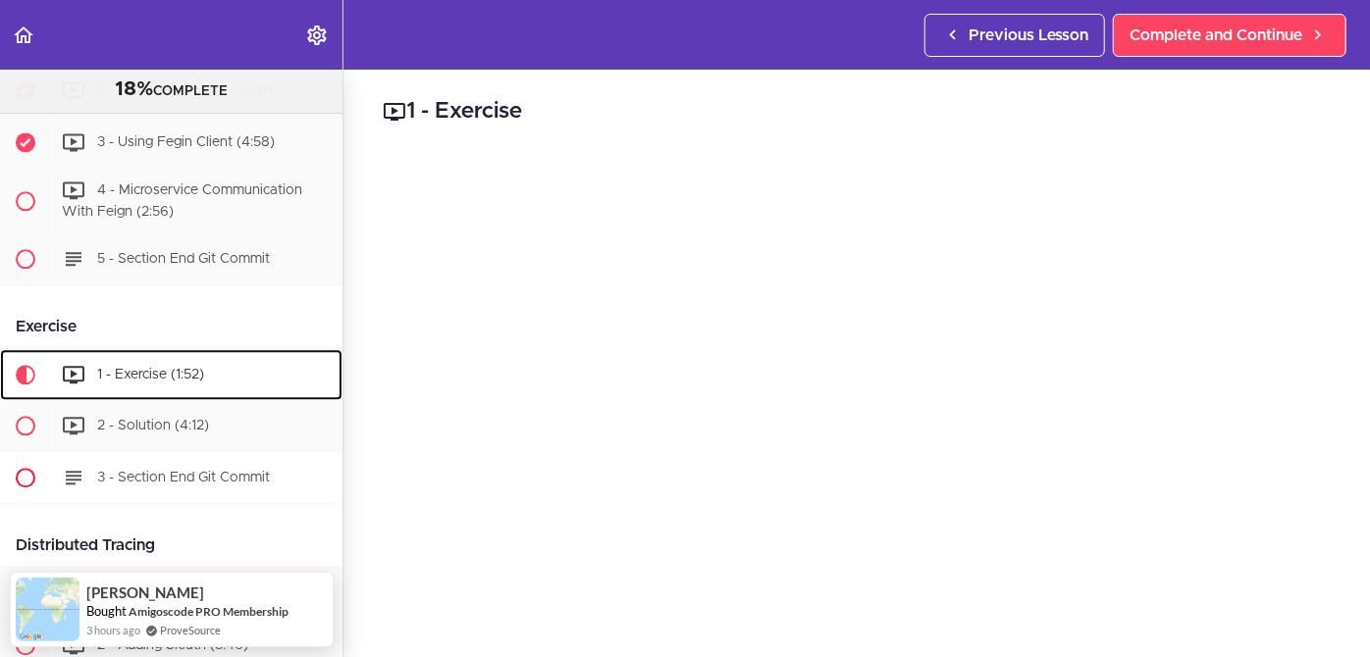
scroll to position [2235, 0]
